Goal: Book appointment/travel/reservation

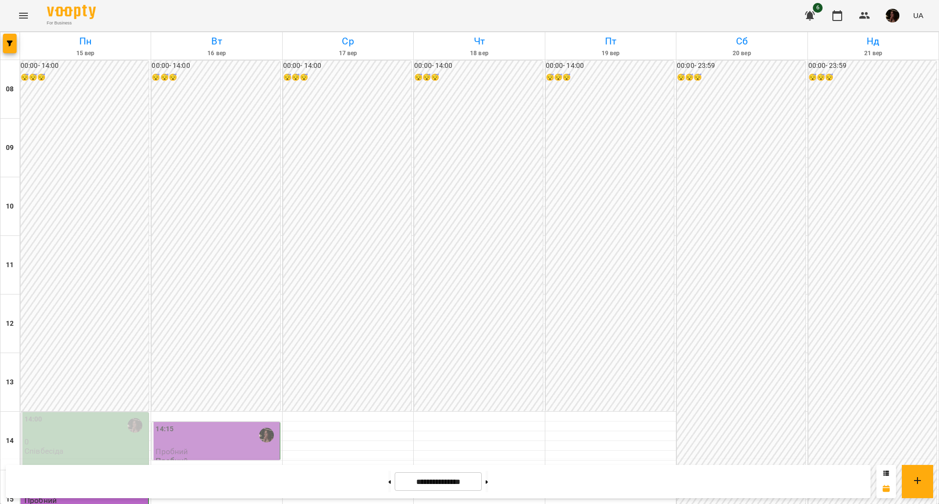
scroll to position [306, 0]
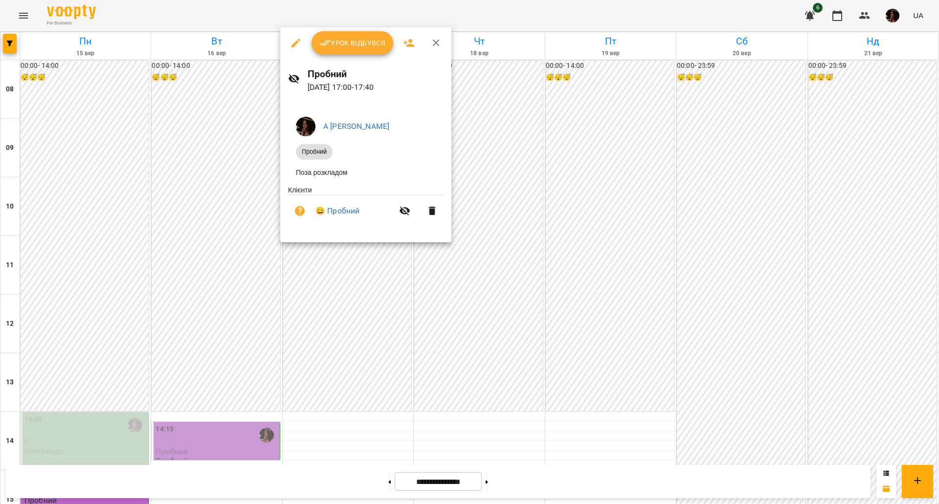
click at [335, 272] on div at bounding box center [469, 252] width 939 height 504
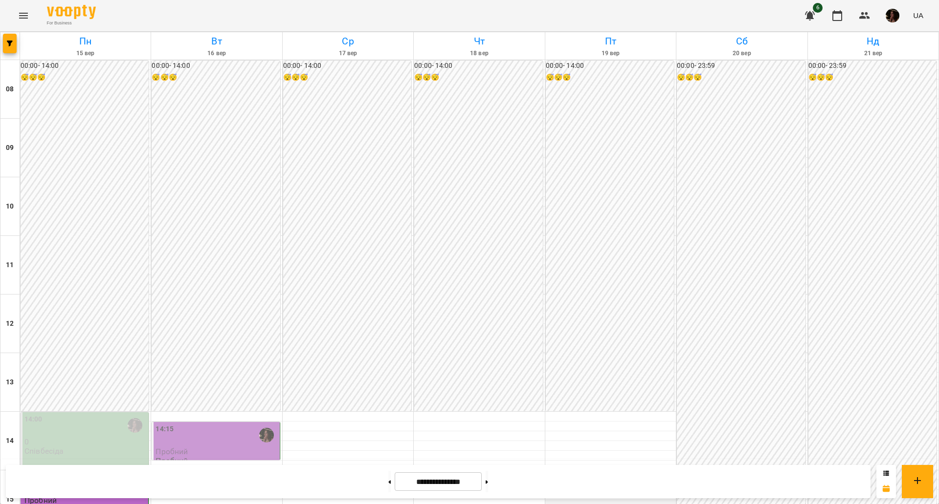
scroll to position [306, 0]
click at [388, 484] on button at bounding box center [389, 482] width 2 height 22
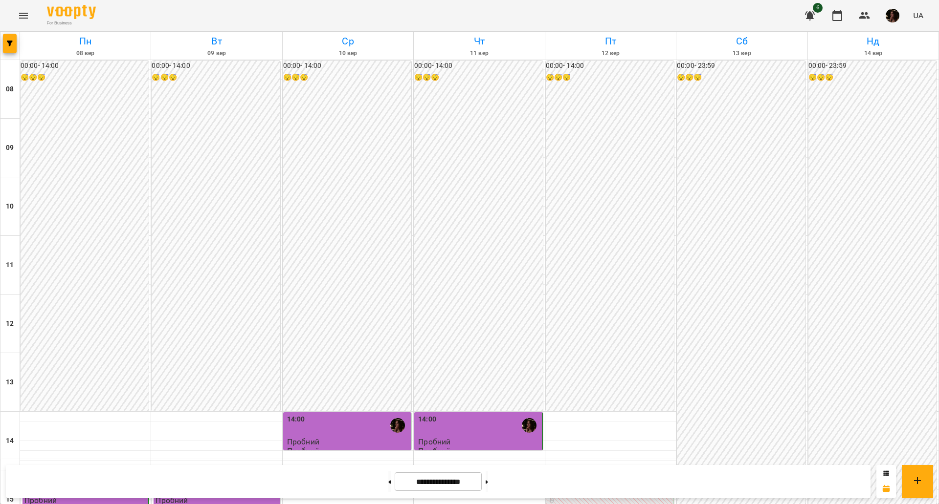
scroll to position [299, 0]
click at [384, 481] on div at bounding box center [389, 482] width 10 height 22
click at [388, 483] on button at bounding box center [389, 482] width 2 height 22
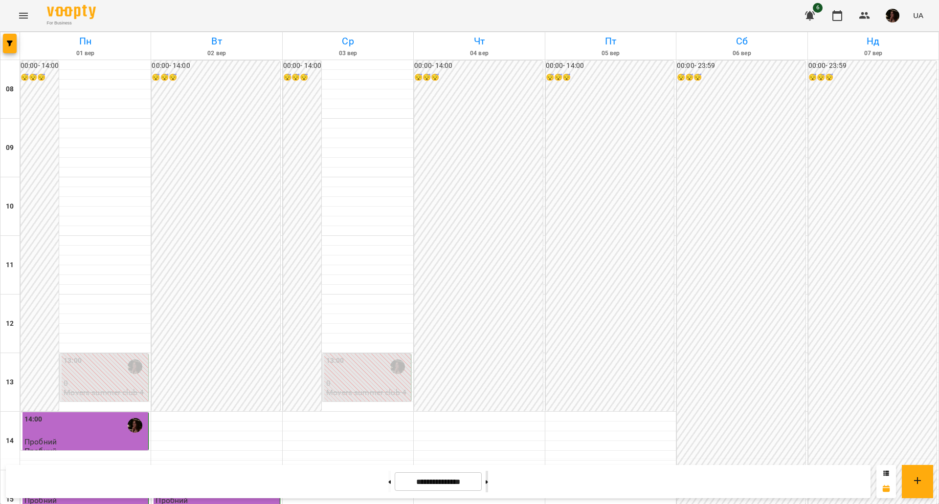
click at [488, 482] on button at bounding box center [486, 482] width 2 height 22
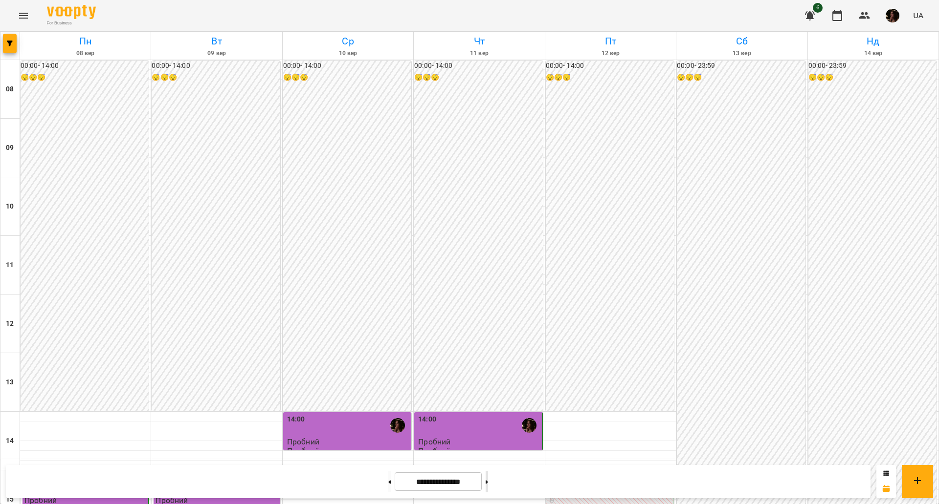
click at [488, 481] on button at bounding box center [486, 482] width 2 height 22
type input "**********"
